Goal: Navigation & Orientation: Find specific page/section

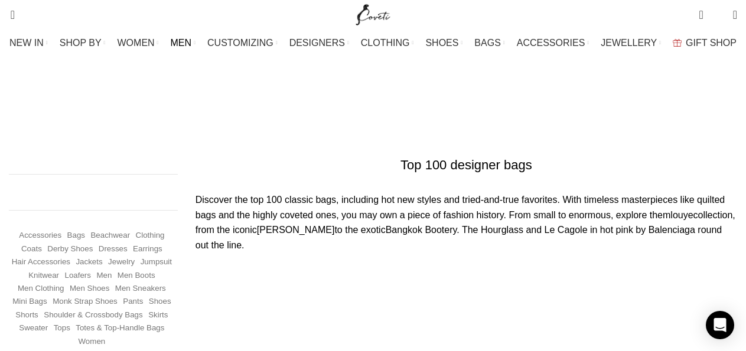
click at [196, 48] on link "MEN" at bounding box center [183, 43] width 25 height 24
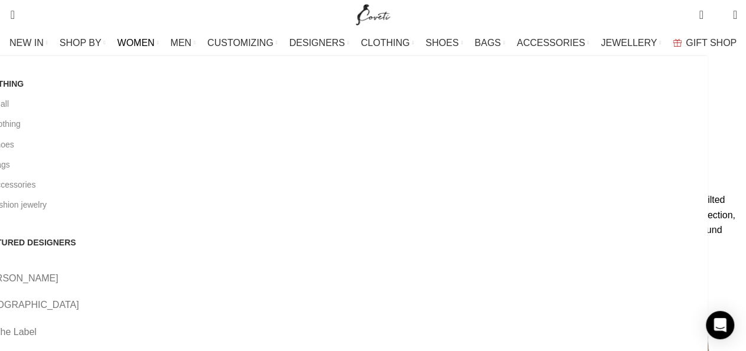
click at [147, 44] on span "WOMEN" at bounding box center [136, 42] width 37 height 11
click at [152, 43] on span "WOMEN" at bounding box center [136, 42] width 37 height 11
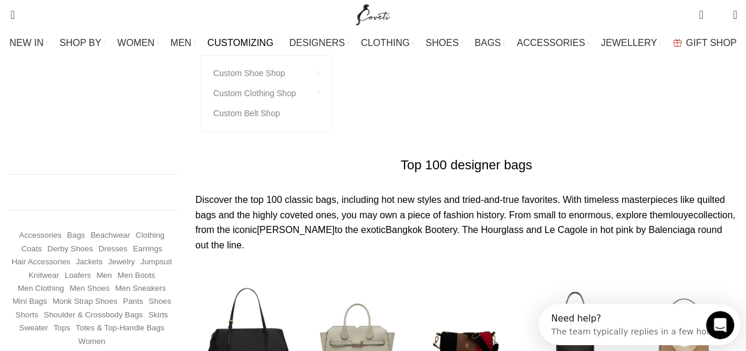
click at [250, 43] on span "CUSTOMIZING" at bounding box center [240, 42] width 66 height 11
click at [265, 71] on link "Custom Shoe Shop" at bounding box center [266, 73] width 106 height 20
